Goal: Find specific page/section: Find specific page/section

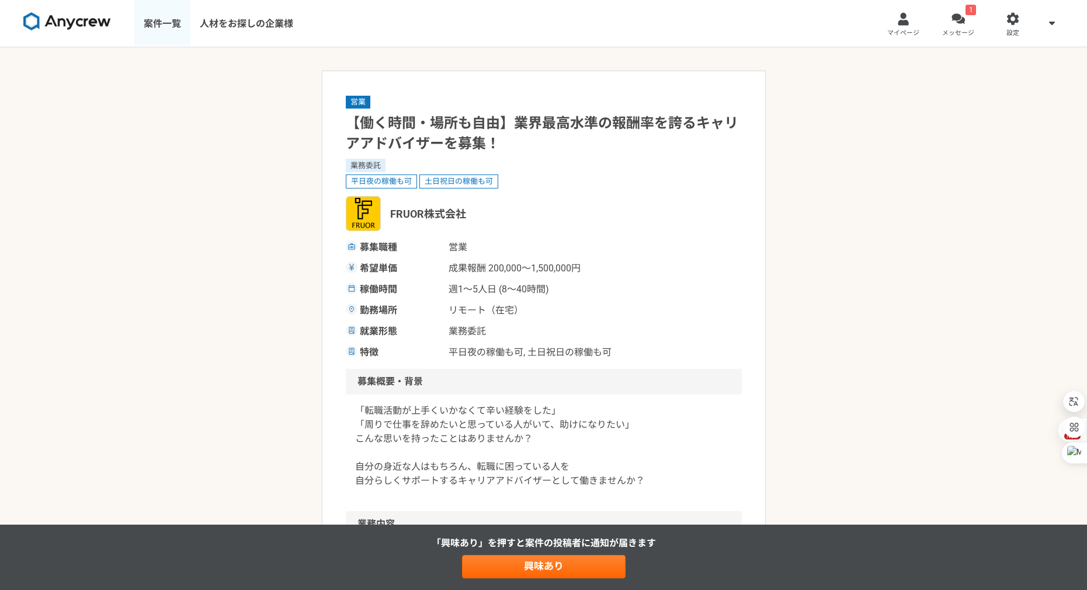
click at [171, 22] on link "案件一覧" at bounding box center [162, 23] width 56 height 47
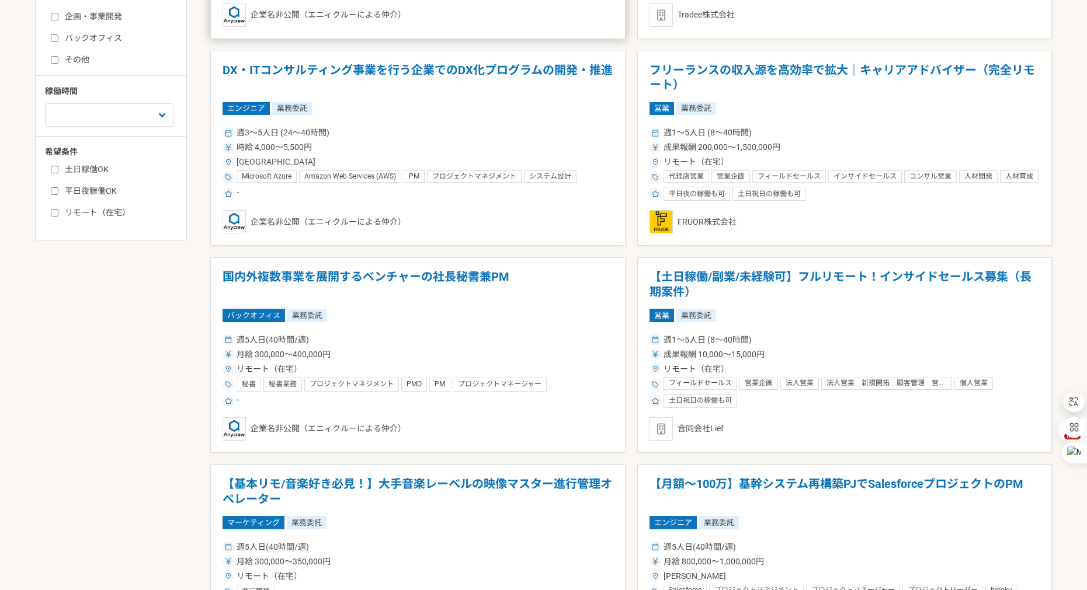
scroll to position [135, 0]
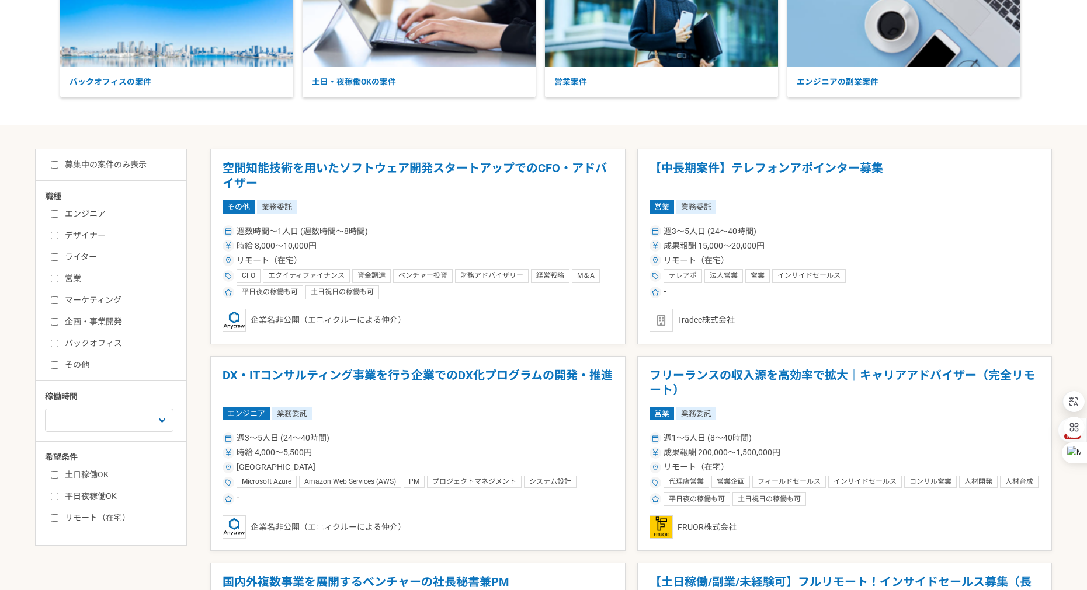
click at [95, 343] on label "バックオフィス" at bounding box center [118, 344] width 134 height 12
click at [58, 343] on input "バックオフィス" at bounding box center [55, 344] width 8 height 8
checkbox input "true"
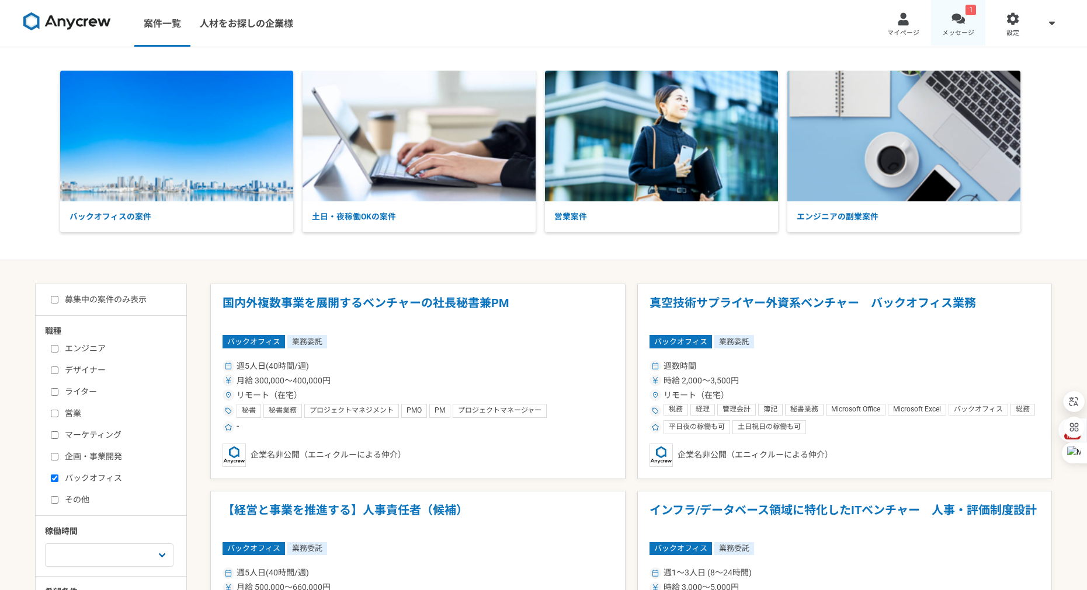
click at [953, 20] on div at bounding box center [957, 18] width 13 height 13
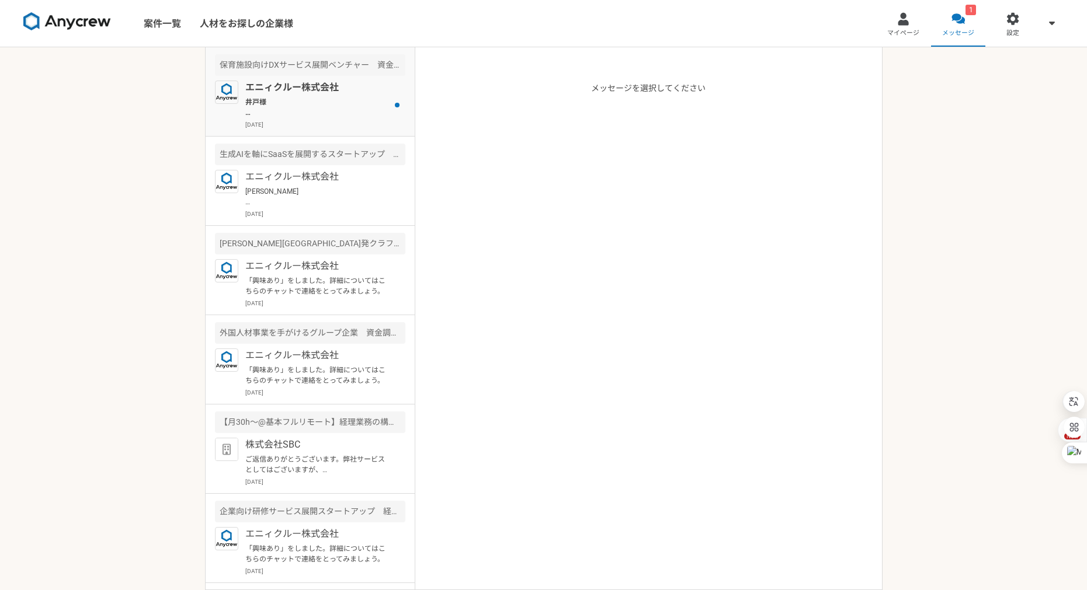
click at [341, 125] on p "2025年6月3日" at bounding box center [325, 124] width 160 height 9
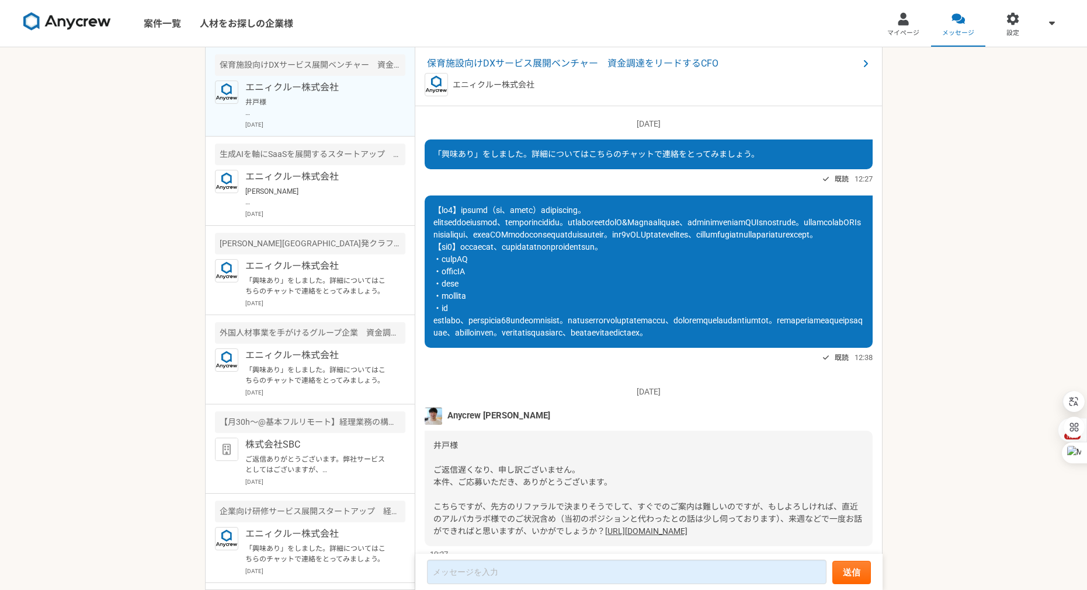
scroll to position [89, 0]
